Goal: Information Seeking & Learning: Learn about a topic

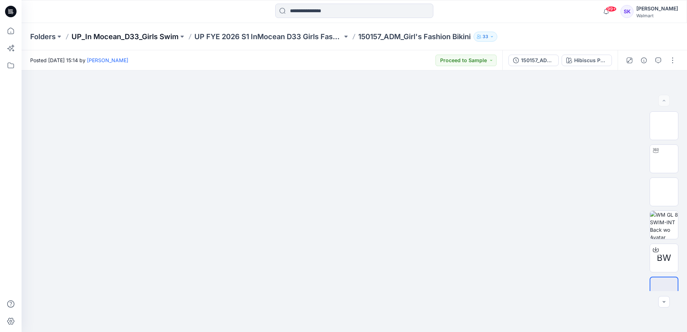
click at [116, 38] on p "UP_In Mocean_D33_Girls Swim" at bounding box center [125, 37] width 107 height 10
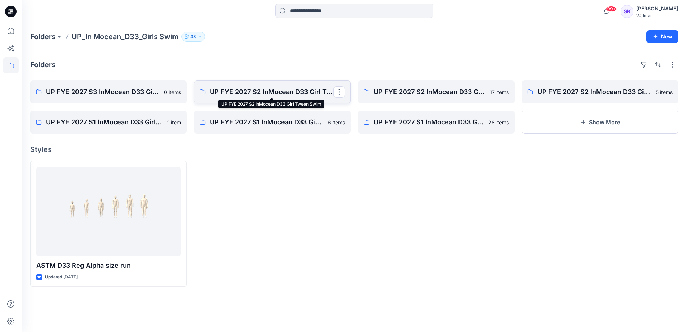
click at [278, 91] on p "UP FYE 2027 S2 InMocean D33 Girl Tween Swim" at bounding box center [272, 92] width 124 height 10
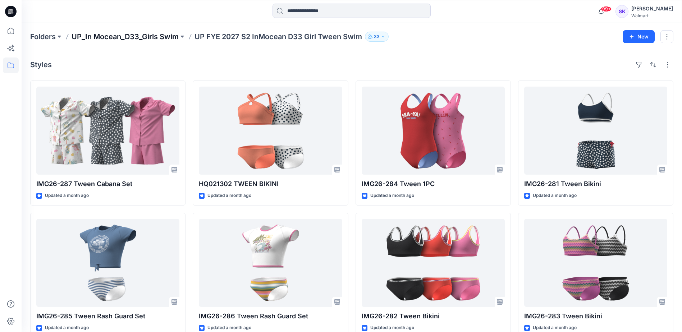
click at [142, 38] on p "UP_In Mocean_D33_Girls Swim" at bounding box center [125, 37] width 107 height 10
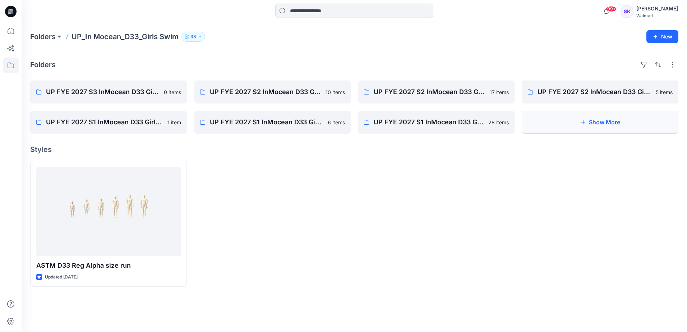
click at [607, 122] on button "Show More" at bounding box center [600, 122] width 157 height 23
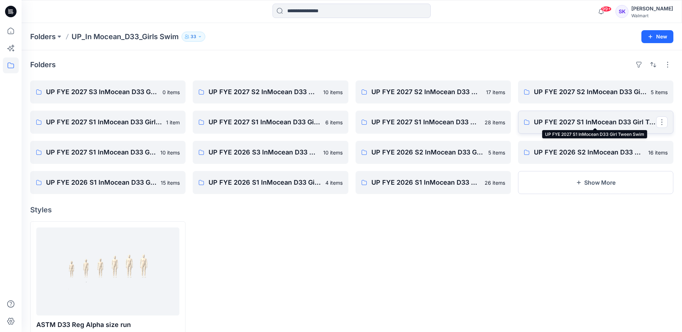
click at [556, 118] on p "UP FYE 2027 S1 InMocean D33 Girl Tween Swim" at bounding box center [595, 122] width 122 height 10
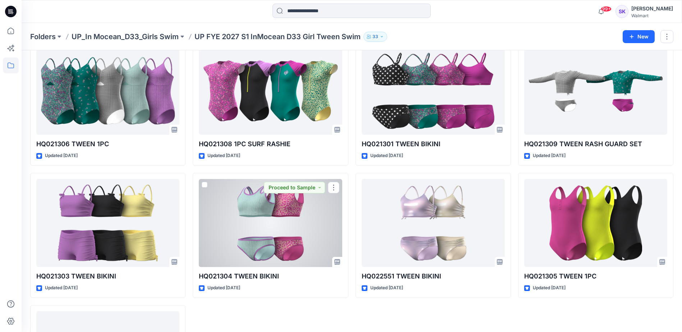
scroll to position [173, 0]
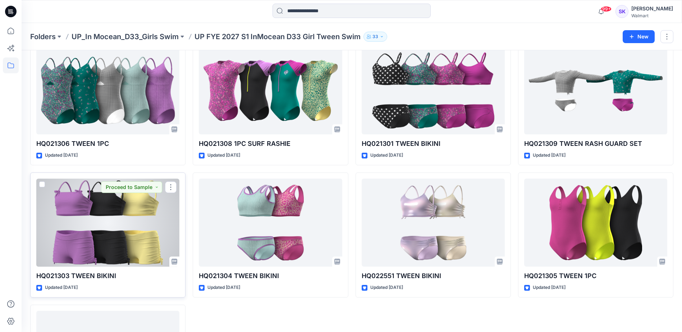
click at [114, 234] on div at bounding box center [107, 223] width 143 height 88
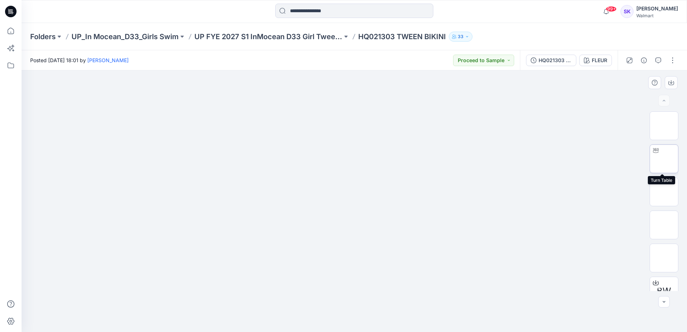
click at [664, 159] on img at bounding box center [664, 159] width 0 height 0
click at [140, 36] on p "UP_In Mocean_D33_Girls Swim" at bounding box center [125, 37] width 107 height 10
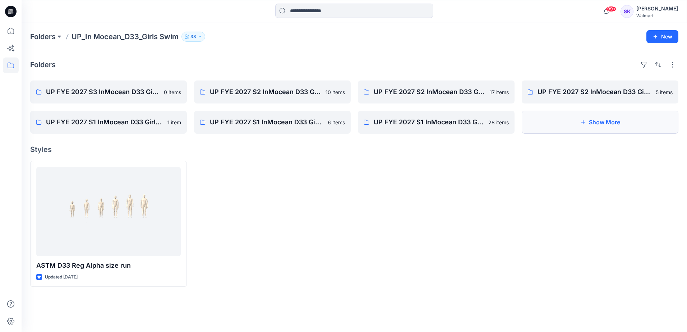
click at [594, 121] on button "Show More" at bounding box center [600, 122] width 157 height 23
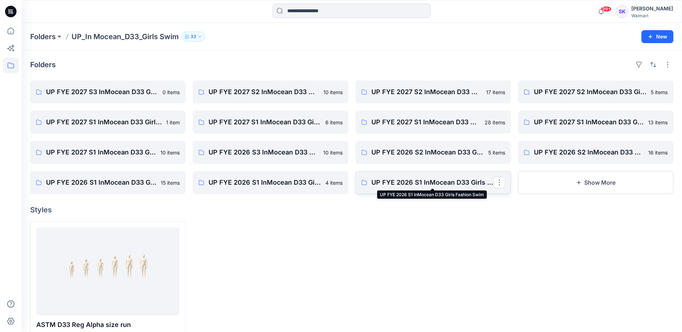
click at [447, 186] on p "UP FYE 2026 S1 InMocean D33 Girls Fashion Swim" at bounding box center [432, 183] width 122 height 10
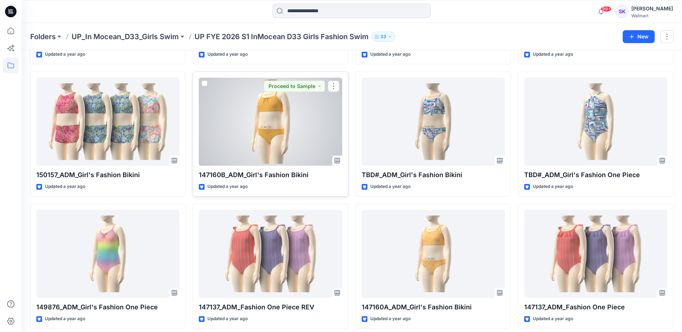
scroll to position [144, 0]
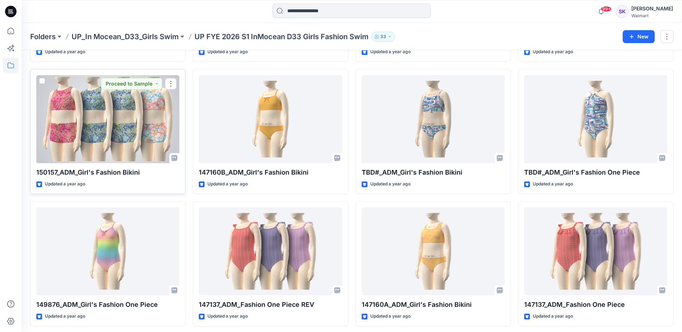
click at [109, 123] on div at bounding box center [107, 119] width 143 height 88
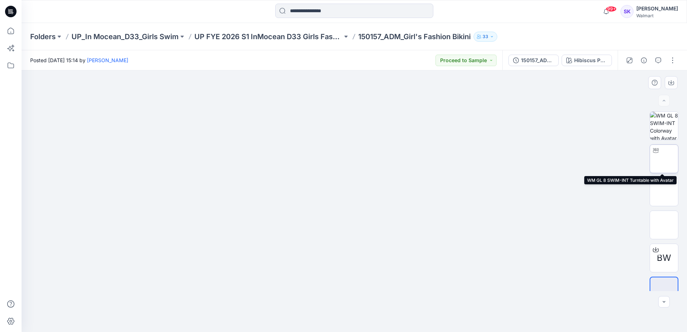
click at [664, 159] on img at bounding box center [664, 159] width 0 height 0
